Goal: Navigation & Orientation: Find specific page/section

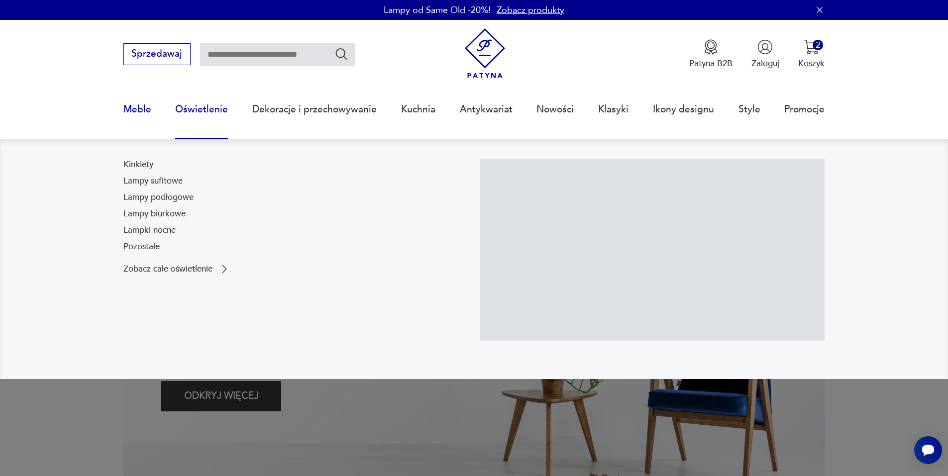
click at [131, 109] on link "Meble" at bounding box center [137, 110] width 28 height 46
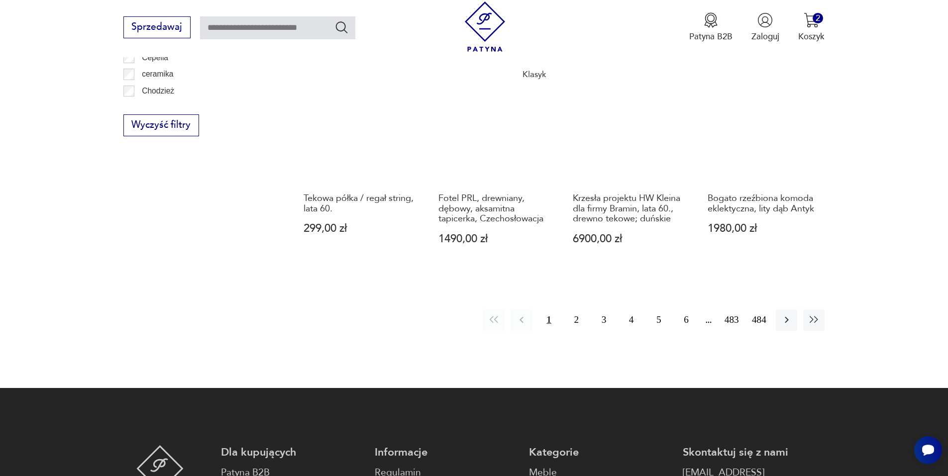
scroll to position [1227, 0]
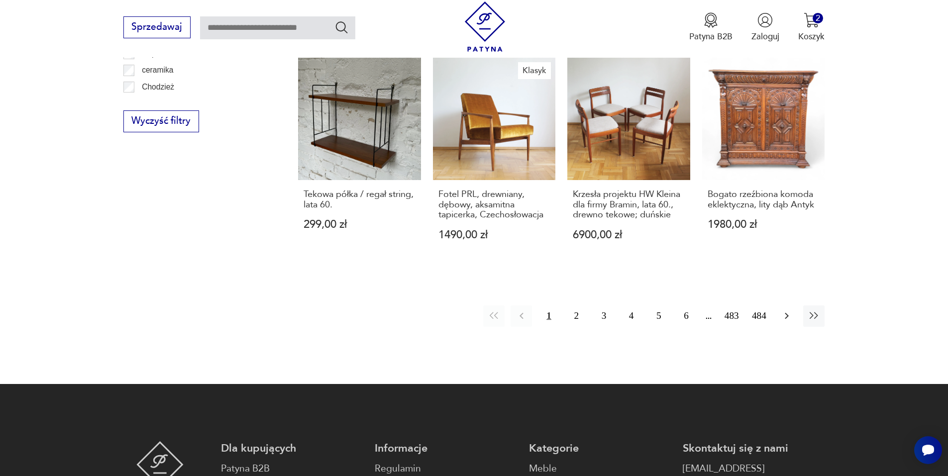
click at [791, 310] on icon "button" at bounding box center [787, 316] width 12 height 12
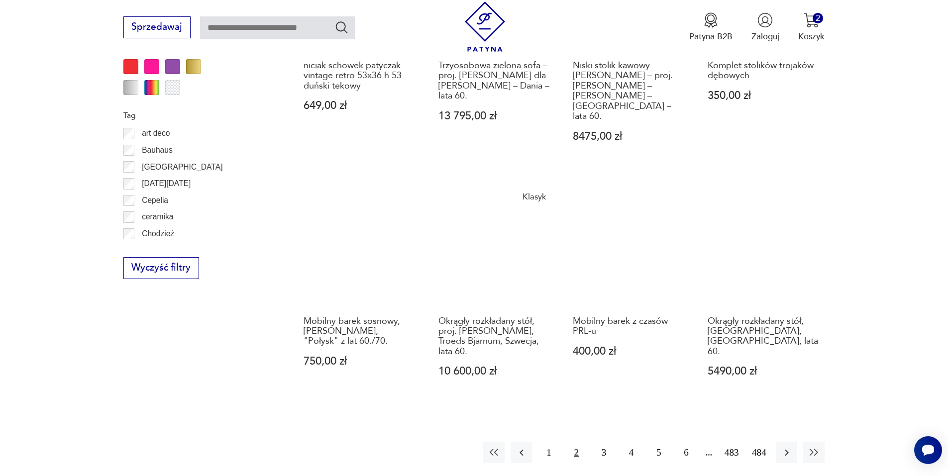
scroll to position [1128, 0]
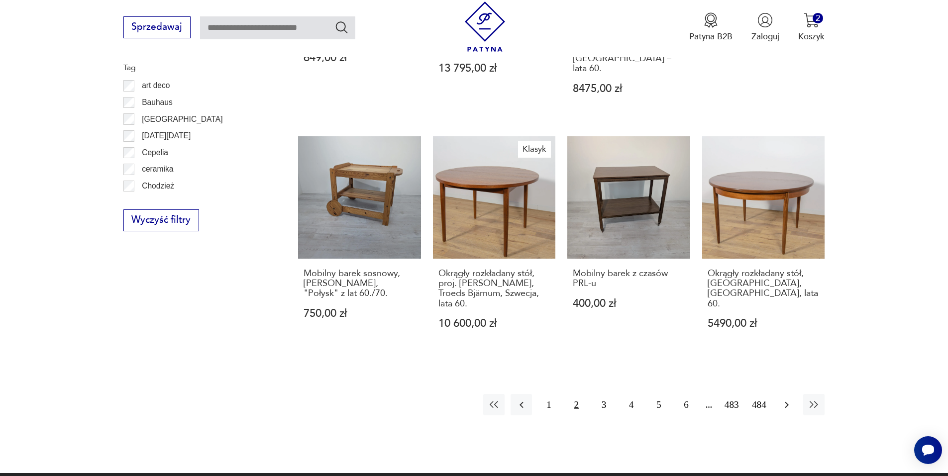
click at [784, 399] on icon "button" at bounding box center [787, 405] width 12 height 12
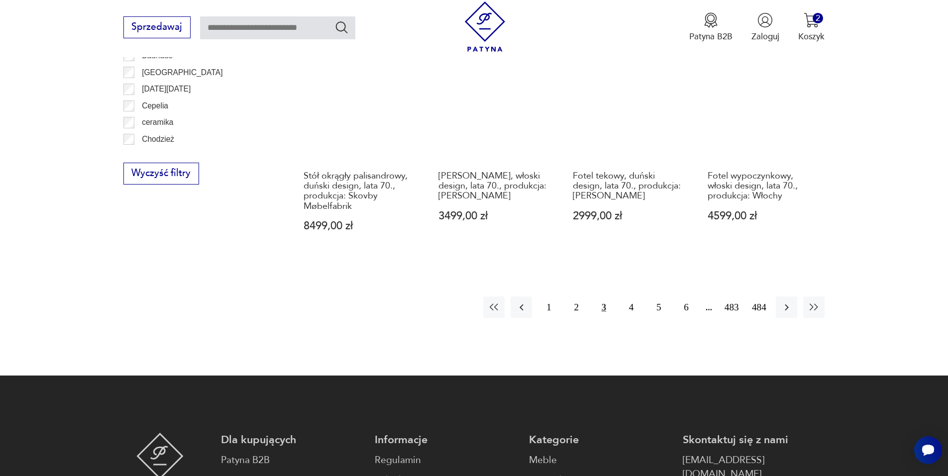
scroll to position [1178, 0]
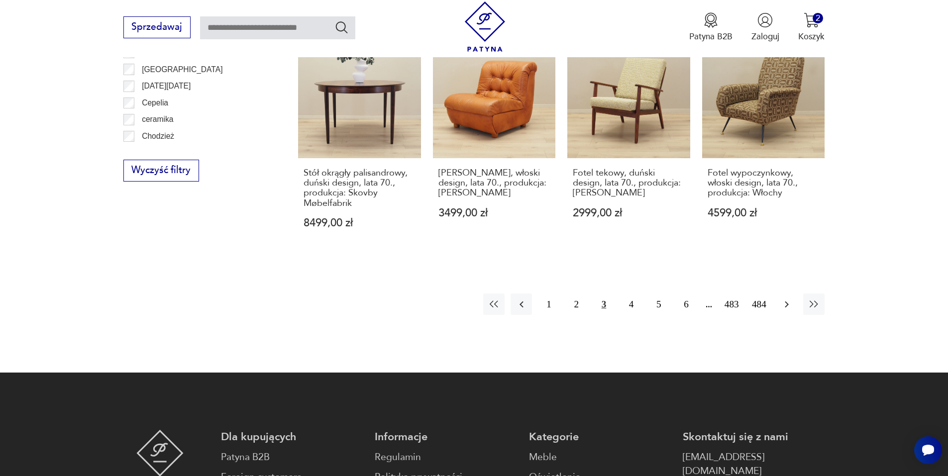
click at [786, 301] on icon "button" at bounding box center [787, 304] width 4 height 6
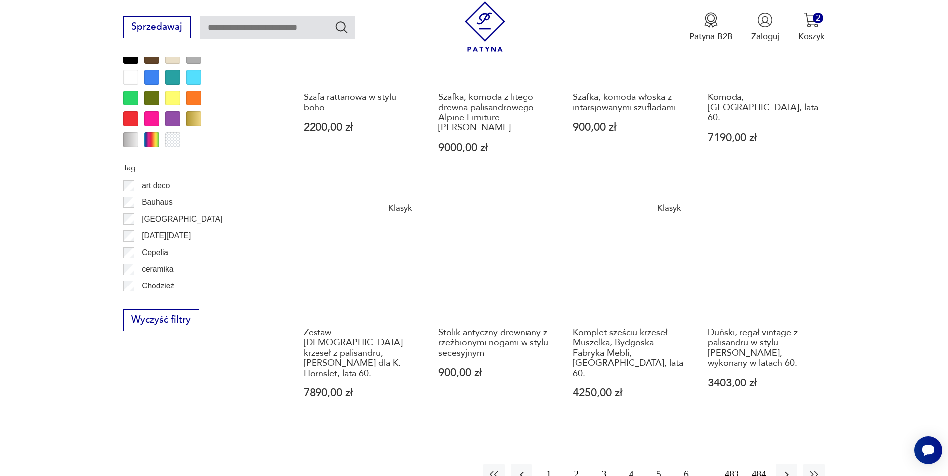
scroll to position [1128, 0]
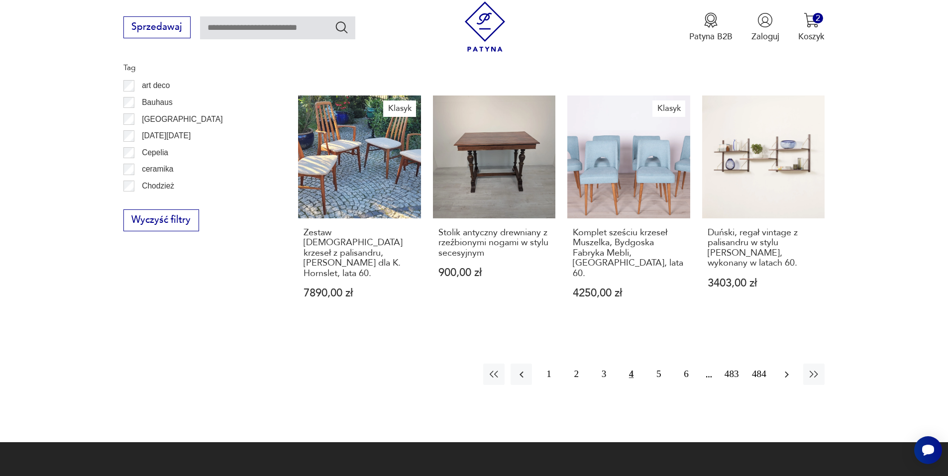
click at [788, 371] on icon "button" at bounding box center [787, 374] width 4 height 6
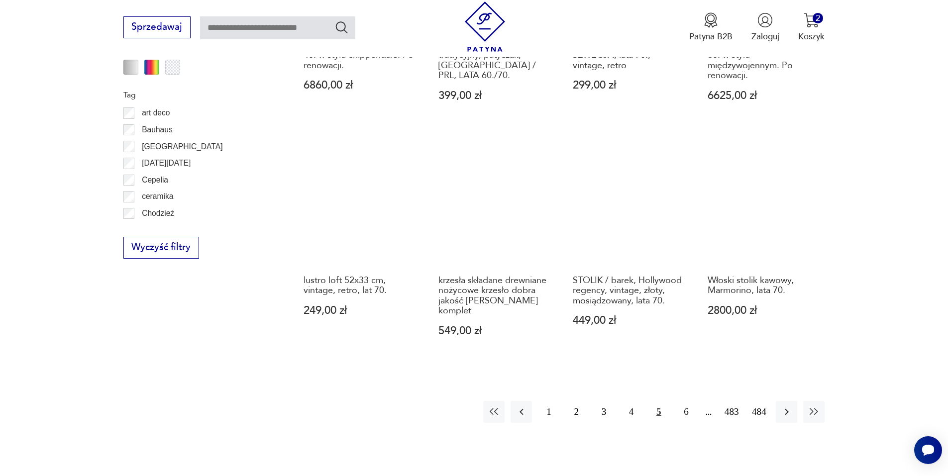
scroll to position [1128, 0]
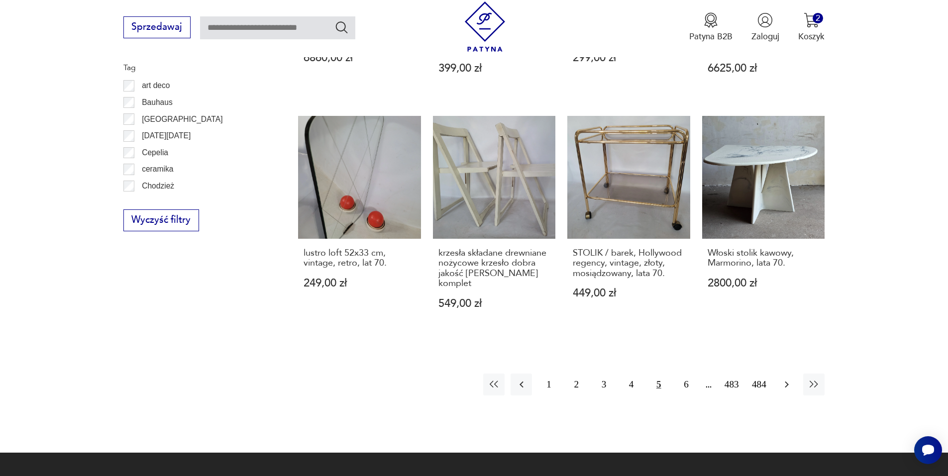
click at [785, 386] on icon "button" at bounding box center [787, 385] width 12 height 12
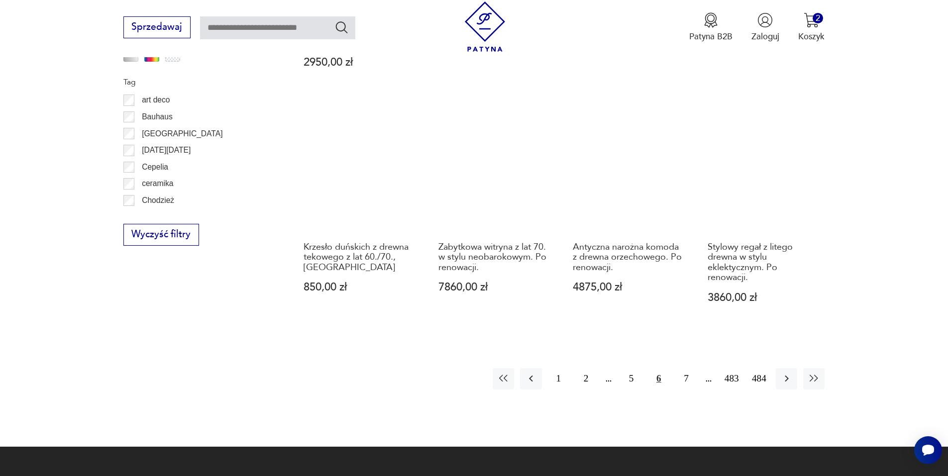
scroll to position [1128, 0]
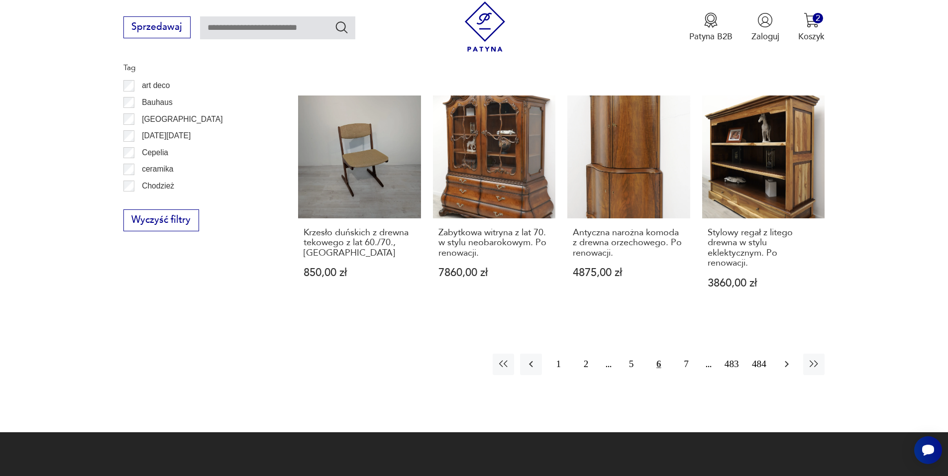
click at [786, 358] on icon "button" at bounding box center [787, 364] width 12 height 12
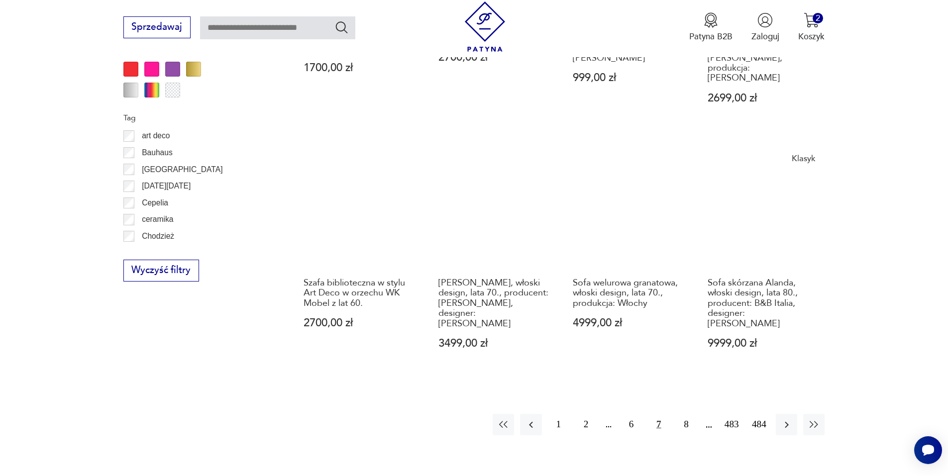
scroll to position [1078, 0]
